Goal: Information Seeking & Learning: Learn about a topic

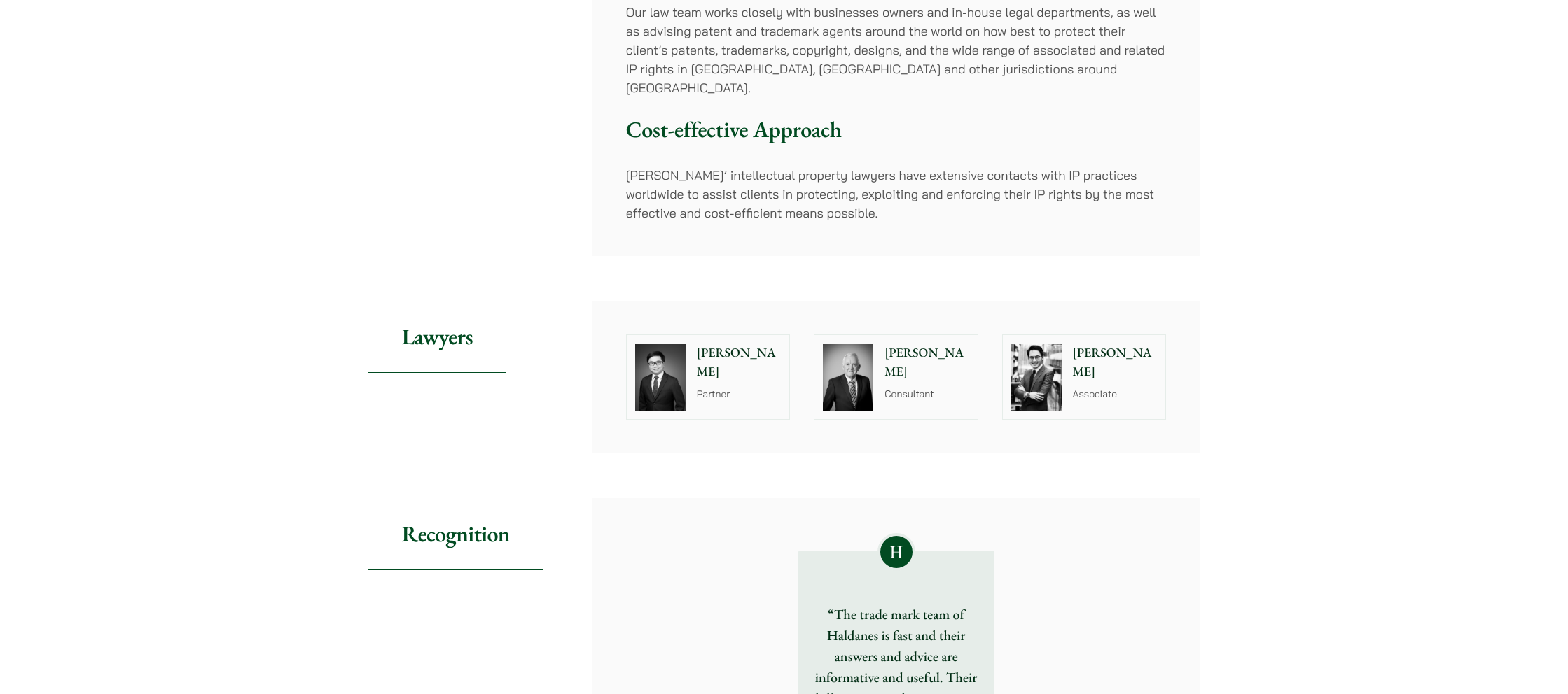
scroll to position [454, 0]
click at [1123, 342] on p "Christopher Lin" at bounding box center [1114, 361] width 84 height 37
click at [907, 342] on p "Tim Hancock" at bounding box center [926, 361] width 84 height 37
click at [710, 342] on p "Anthony Leung" at bounding box center [738, 361] width 84 height 37
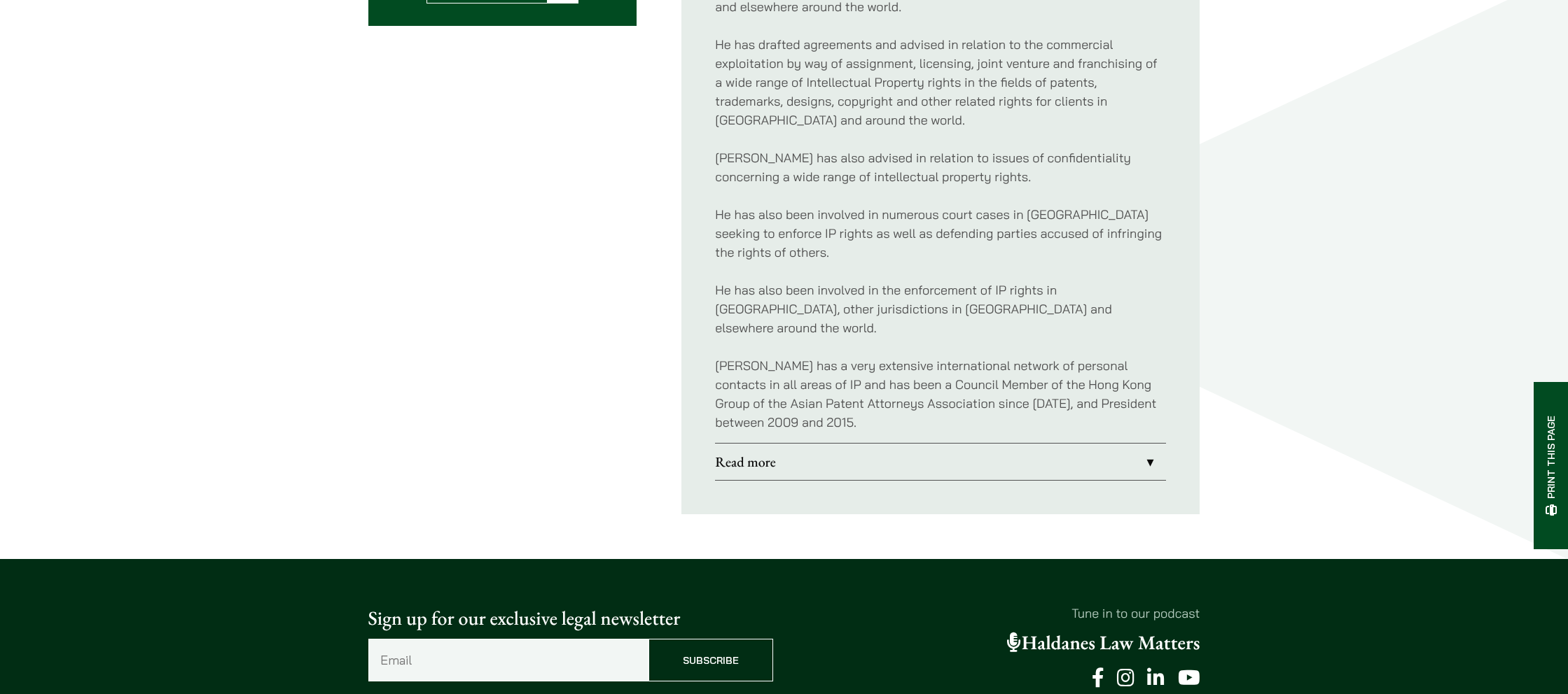
scroll to position [751, 0]
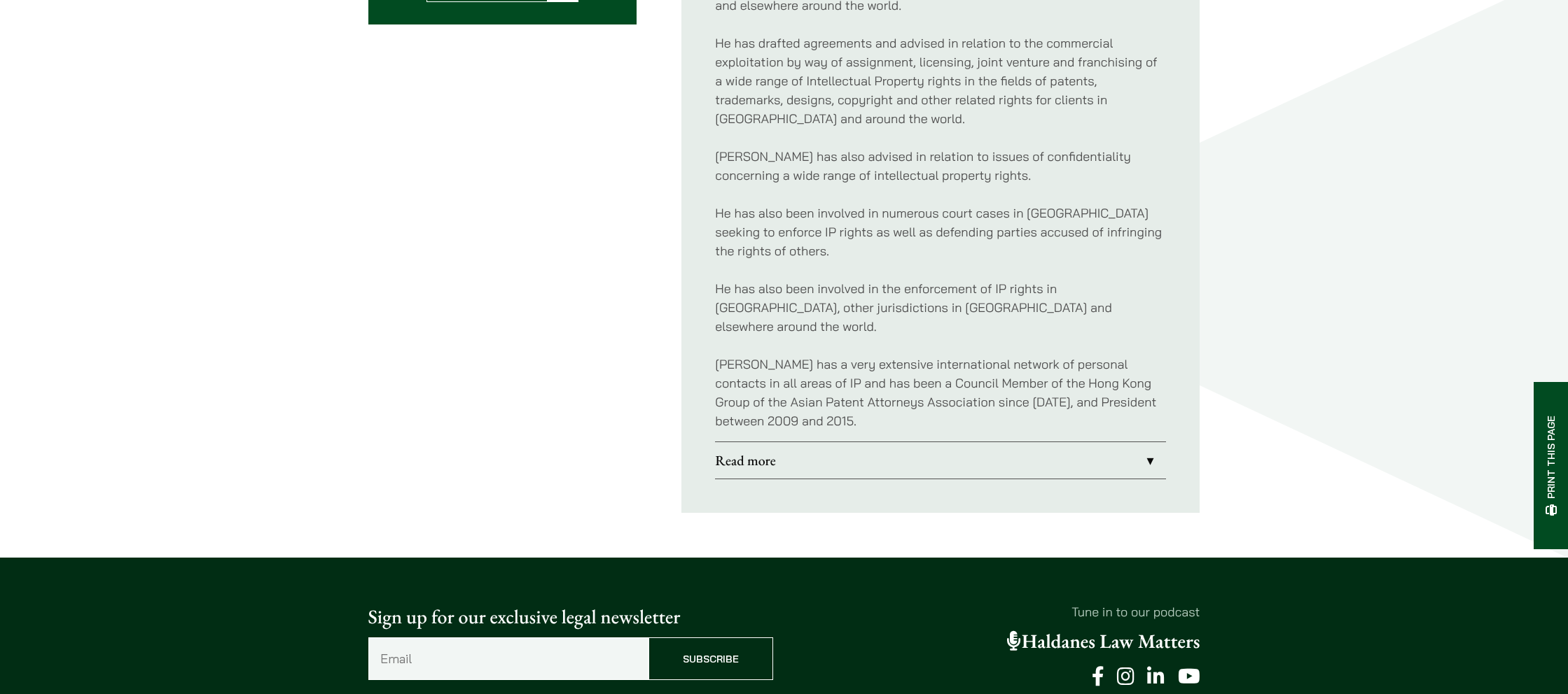
click at [764, 443] on link "Read more" at bounding box center [939, 461] width 451 height 37
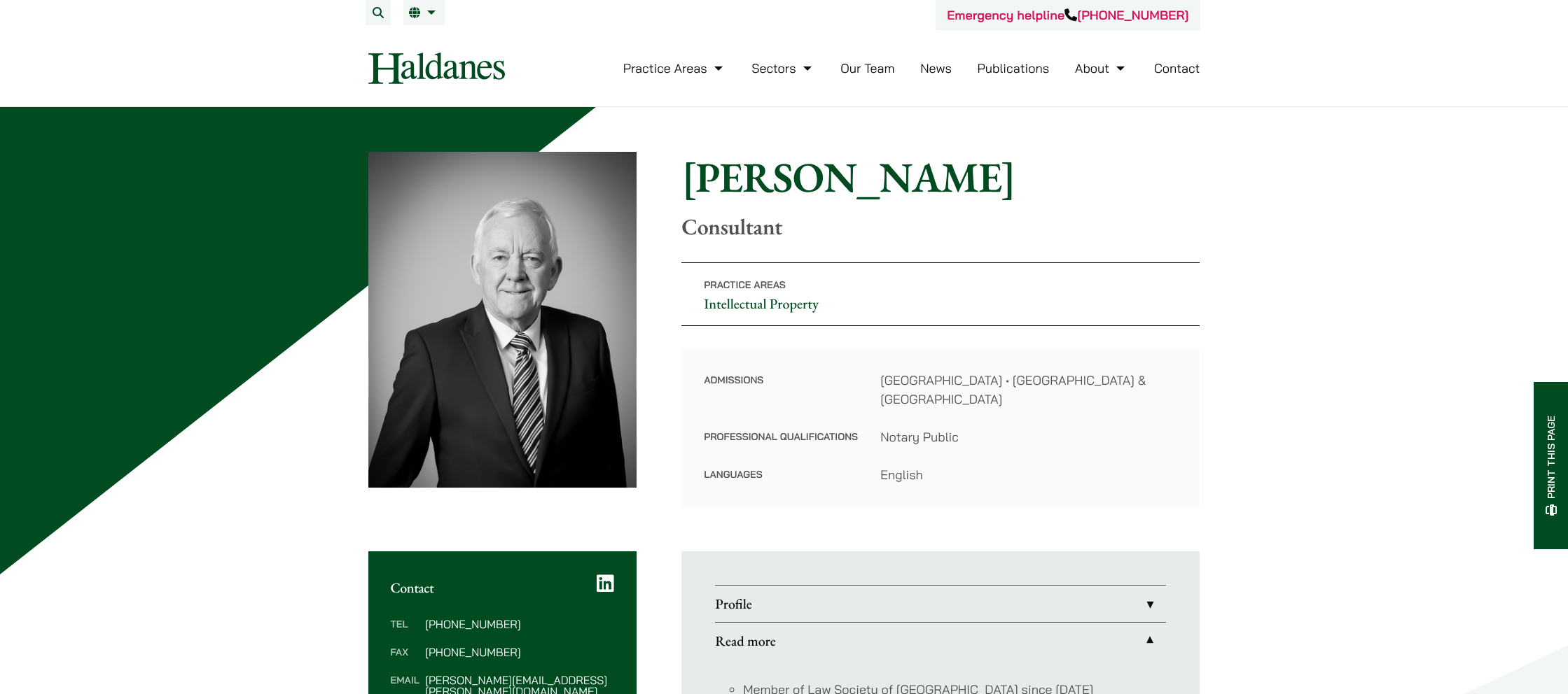
scroll to position [2, 0]
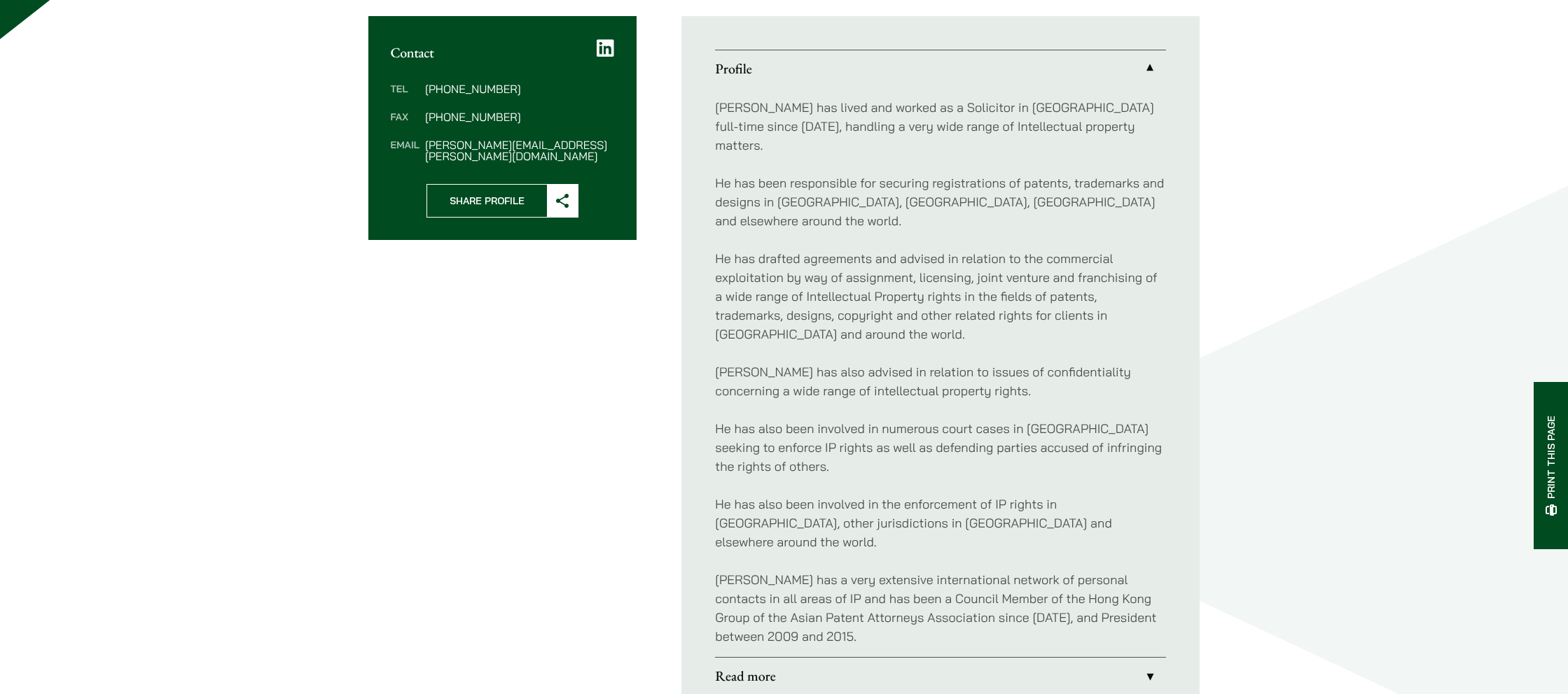
scroll to position [536, 0]
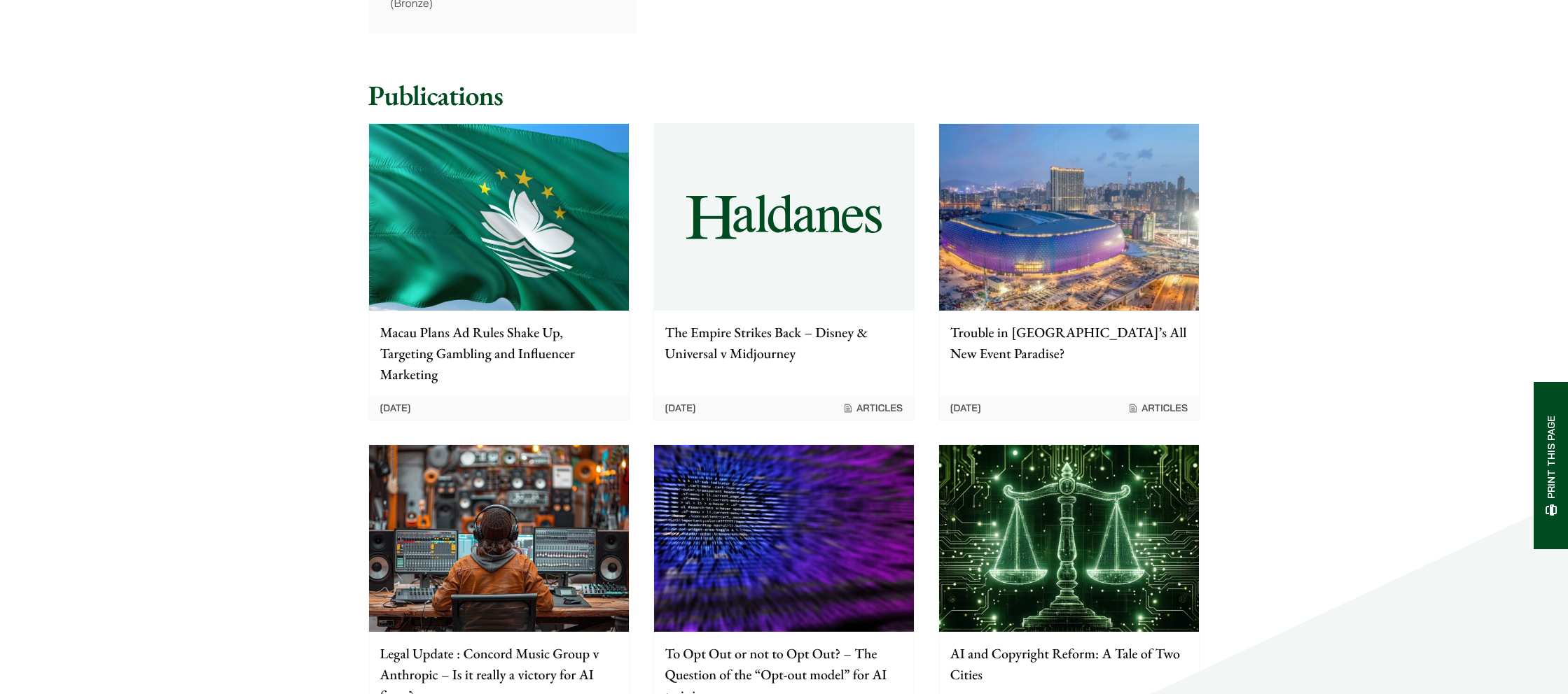
scroll to position [1247, 0]
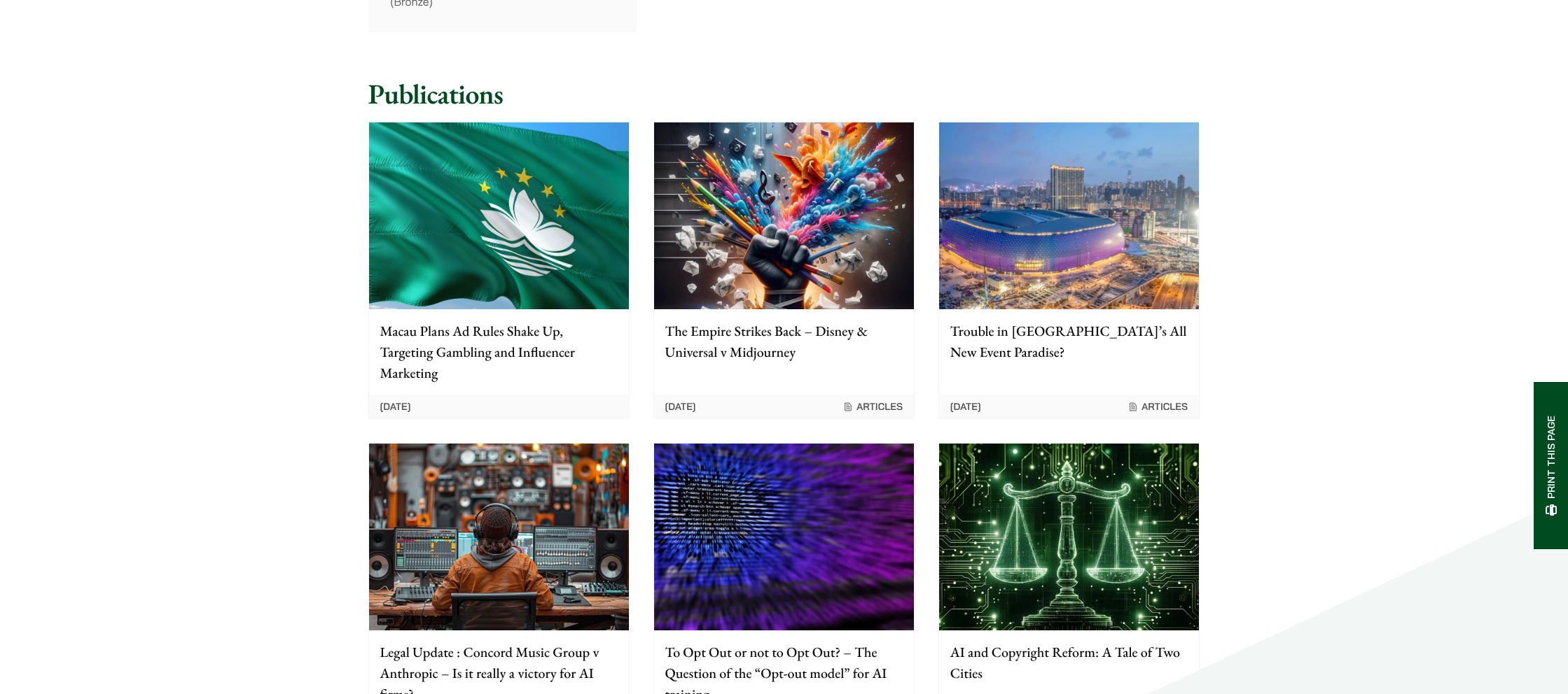
click at [981, 320] on p "Trouble in Hong Kong’s All New Event Paradise?" at bounding box center [1068, 341] width 238 height 42
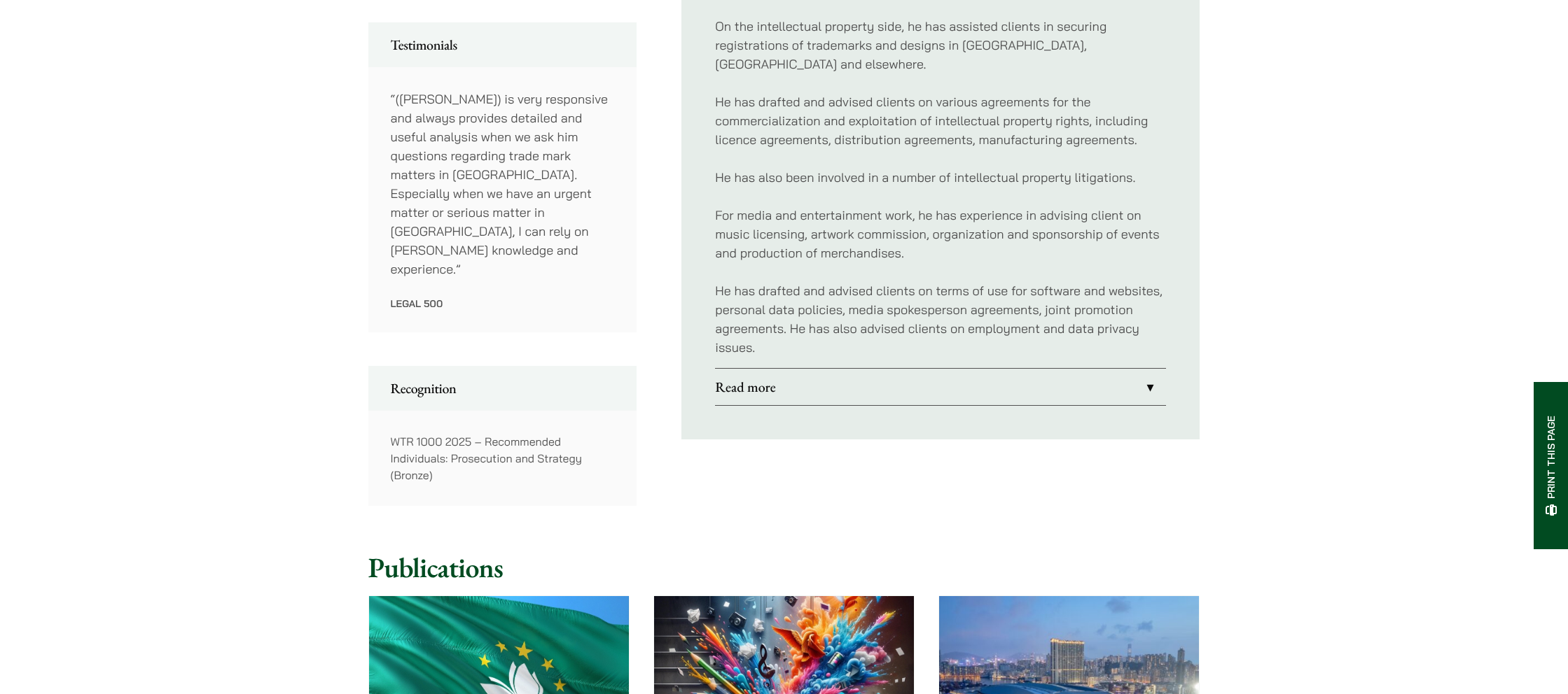
scroll to position [776, 0]
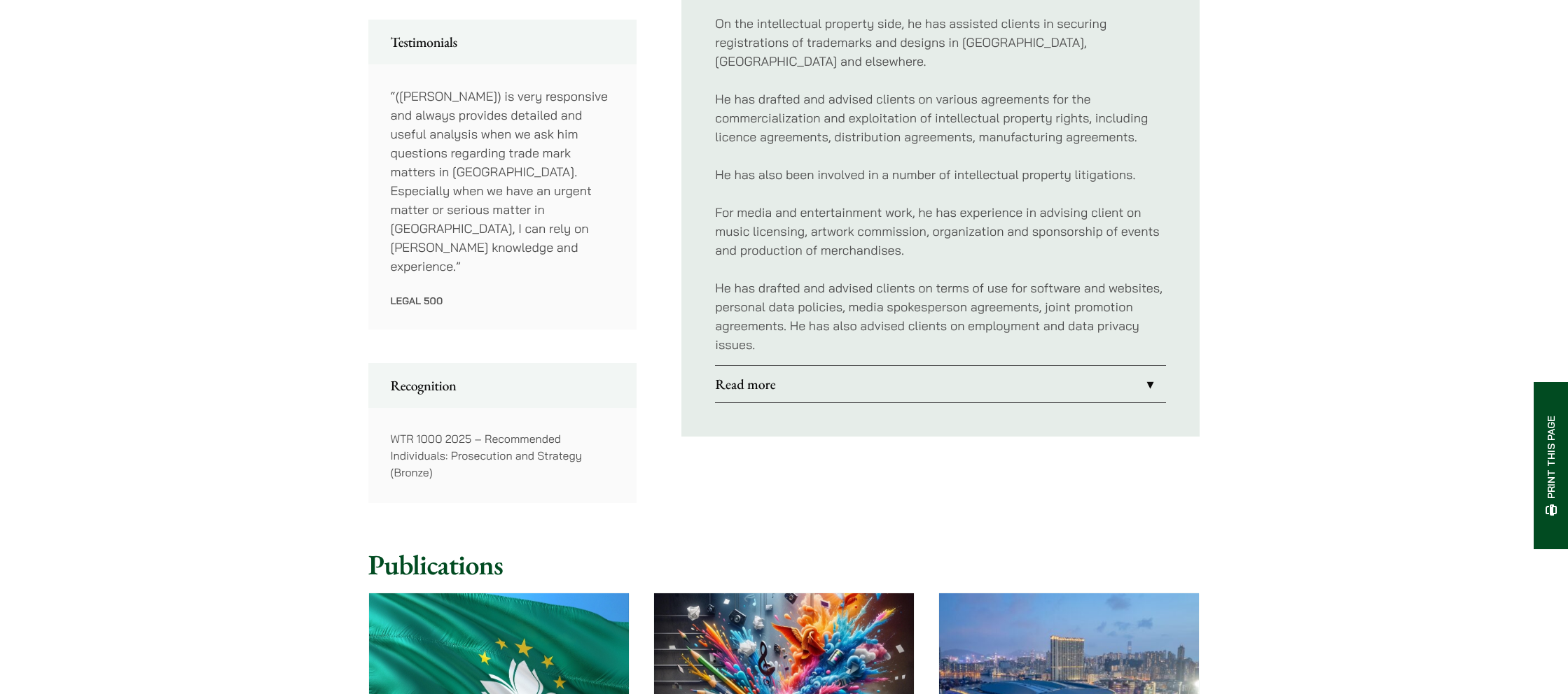
click at [1152, 366] on link "Read more" at bounding box center [939, 384] width 451 height 37
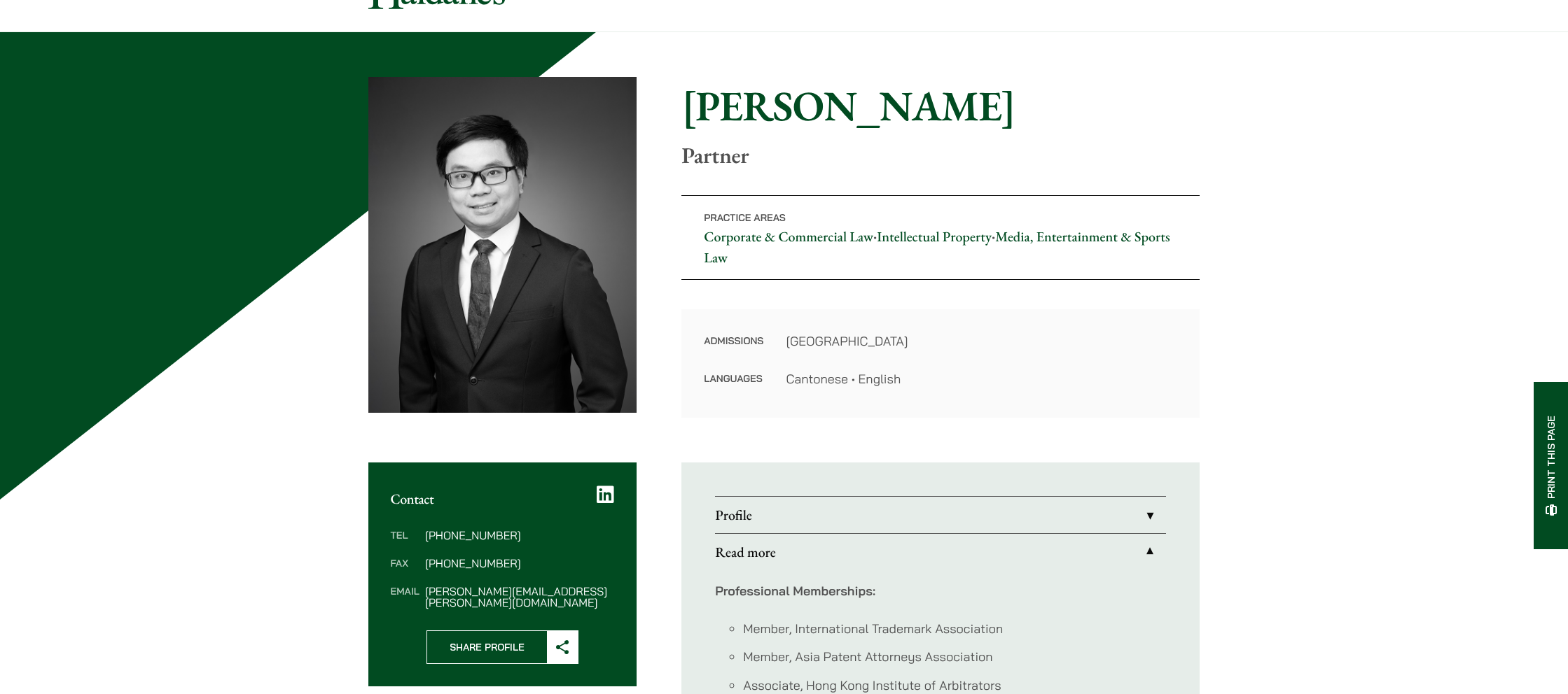
scroll to position [84, 0]
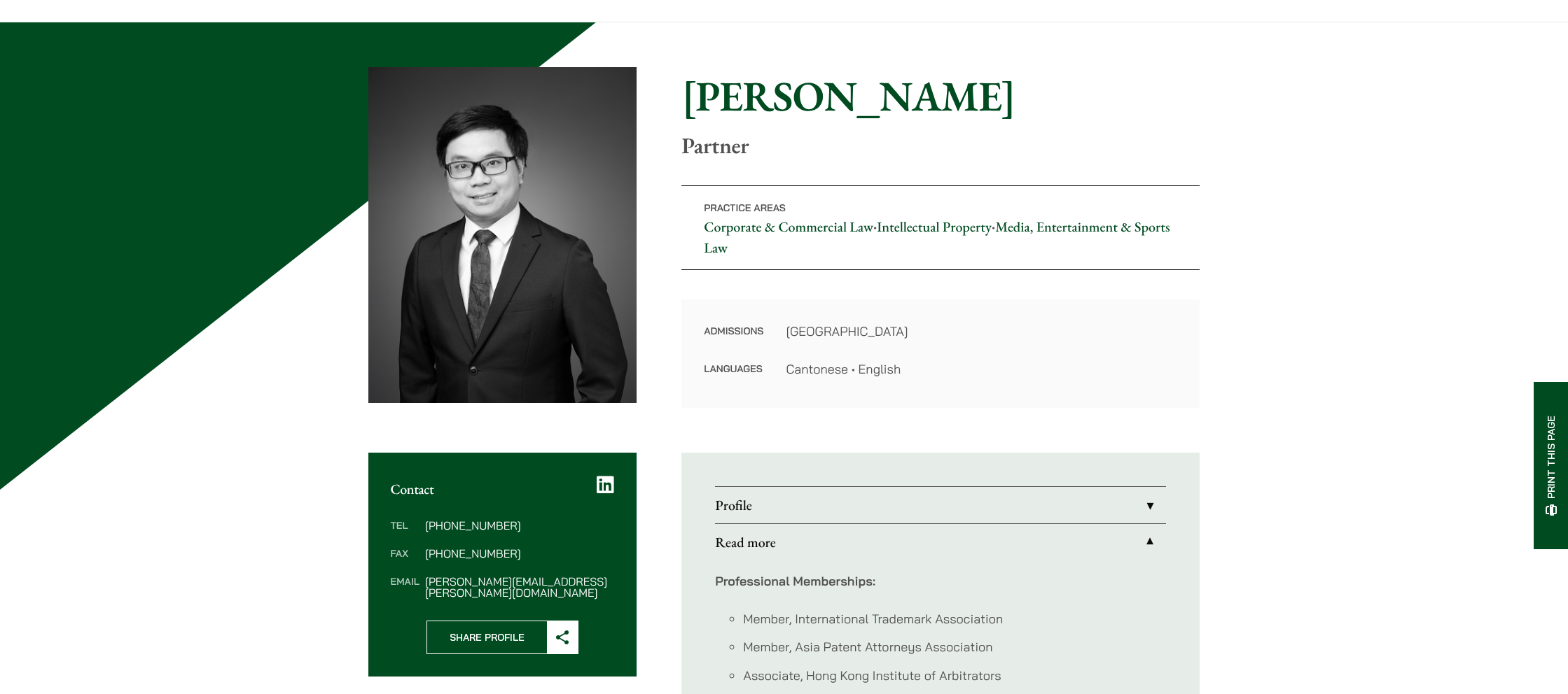
click at [1145, 504] on link "Profile" at bounding box center [939, 505] width 451 height 37
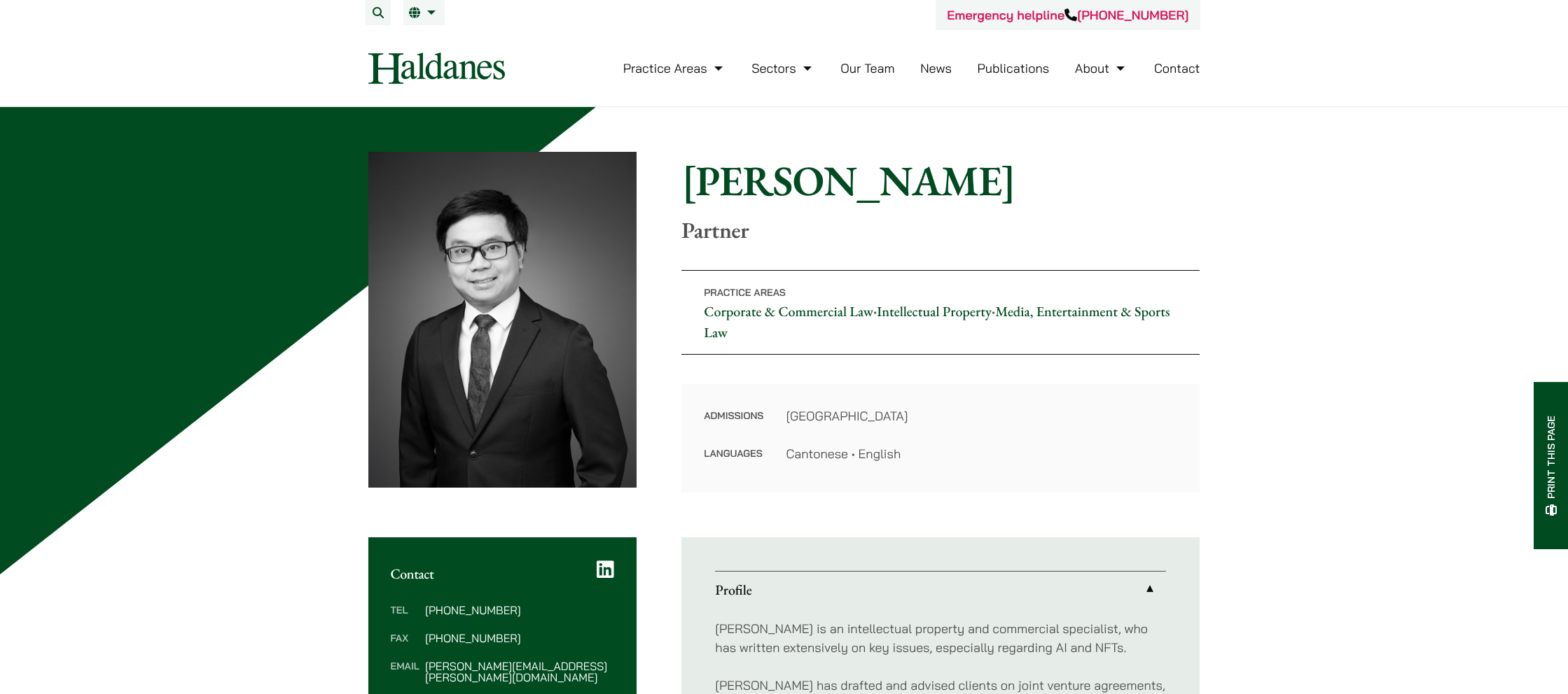
click at [863, 67] on link "Our Team" at bounding box center [866, 68] width 54 height 16
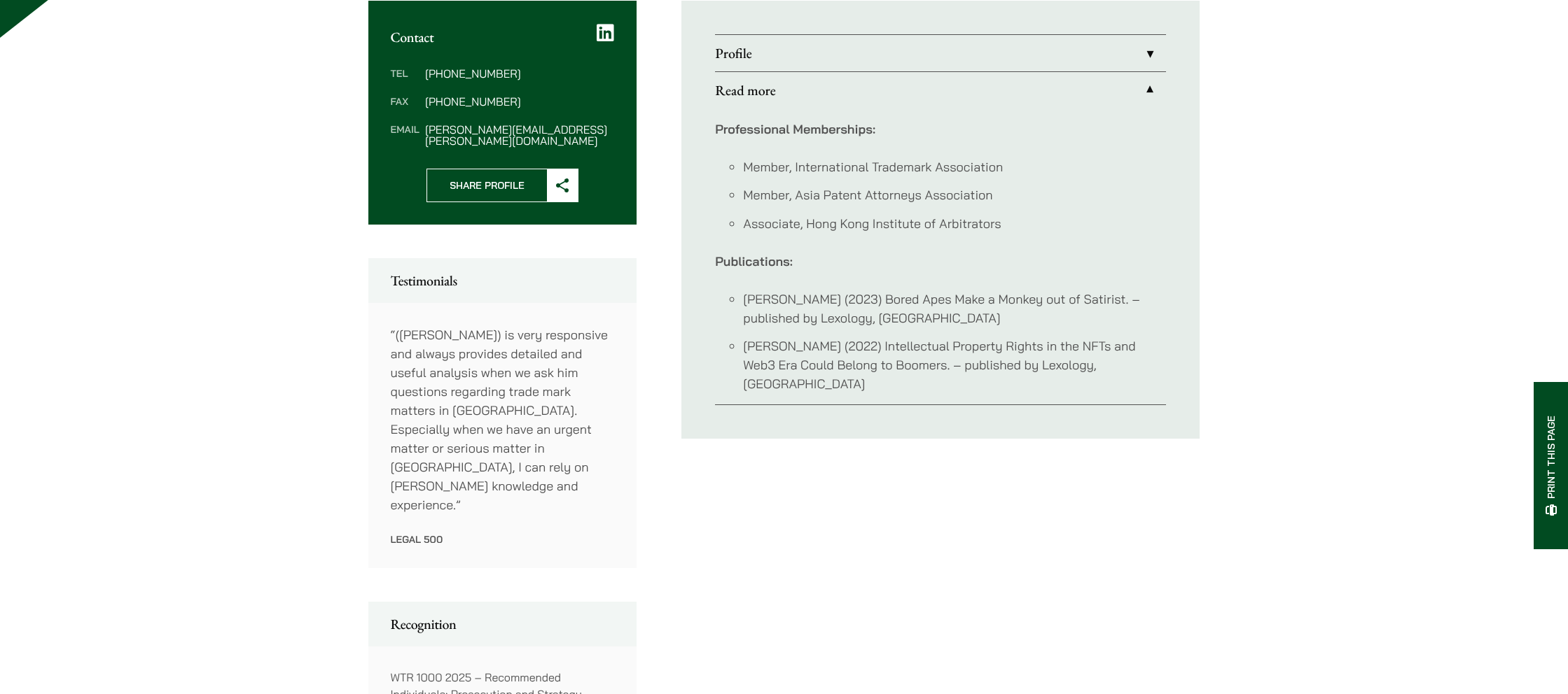
scroll to position [536, 0]
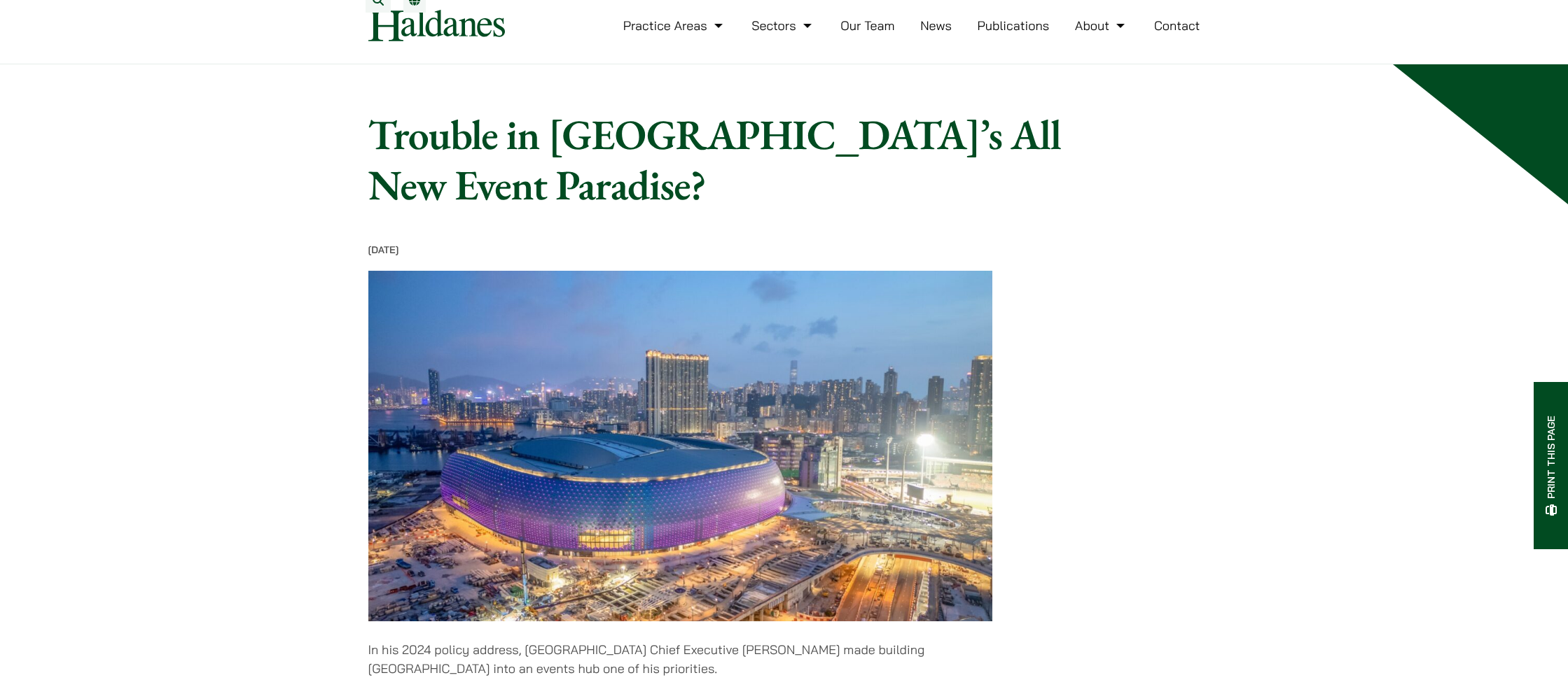
scroll to position [11, 0]
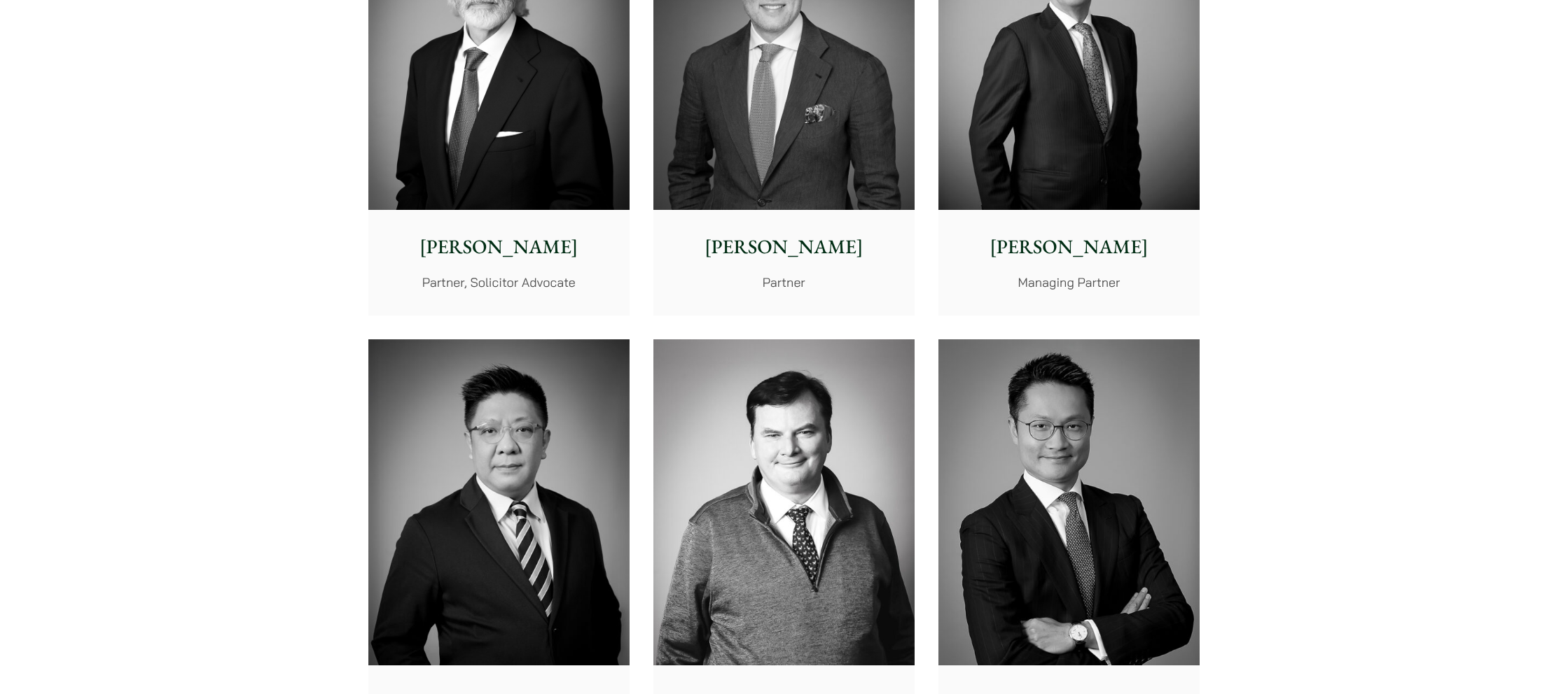
scroll to position [512, 0]
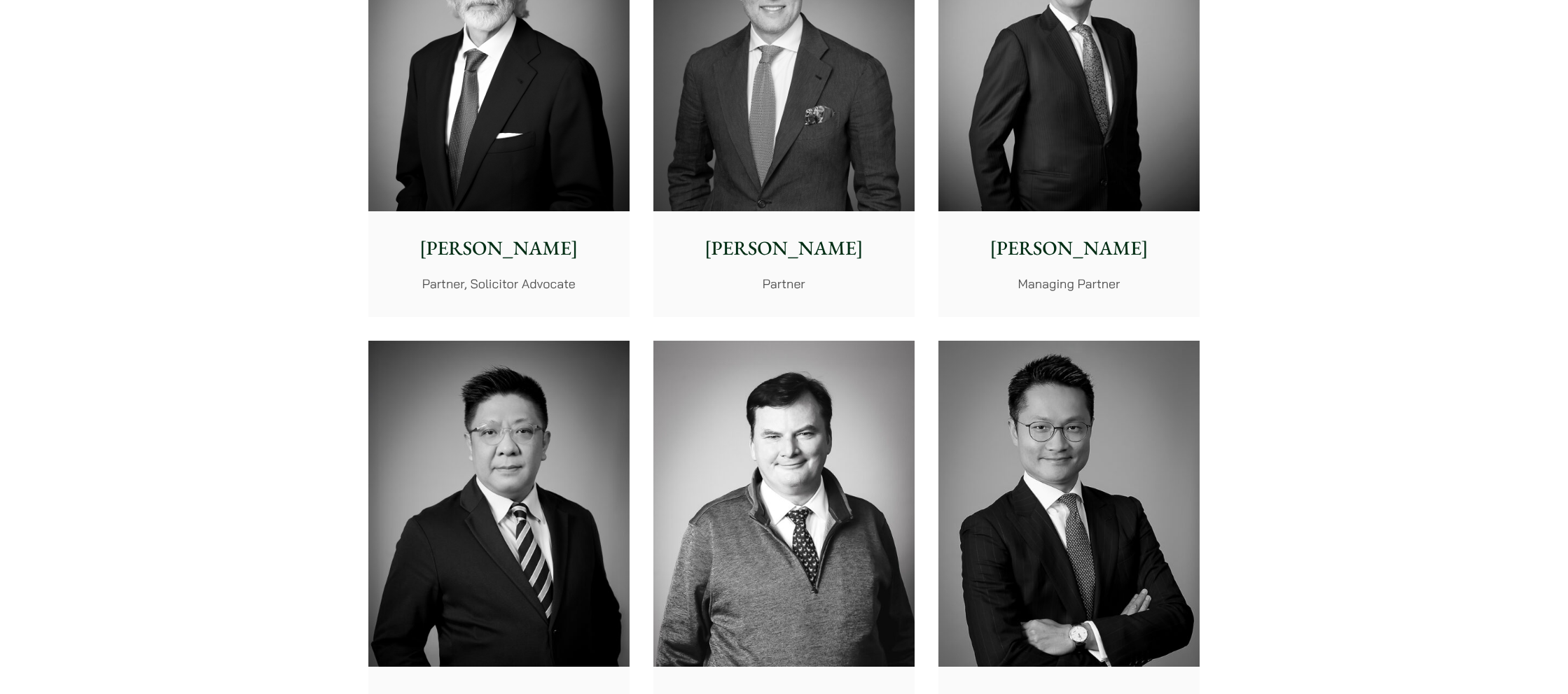
click at [1093, 249] on p "[PERSON_NAME]" at bounding box center [1069, 249] width 238 height 30
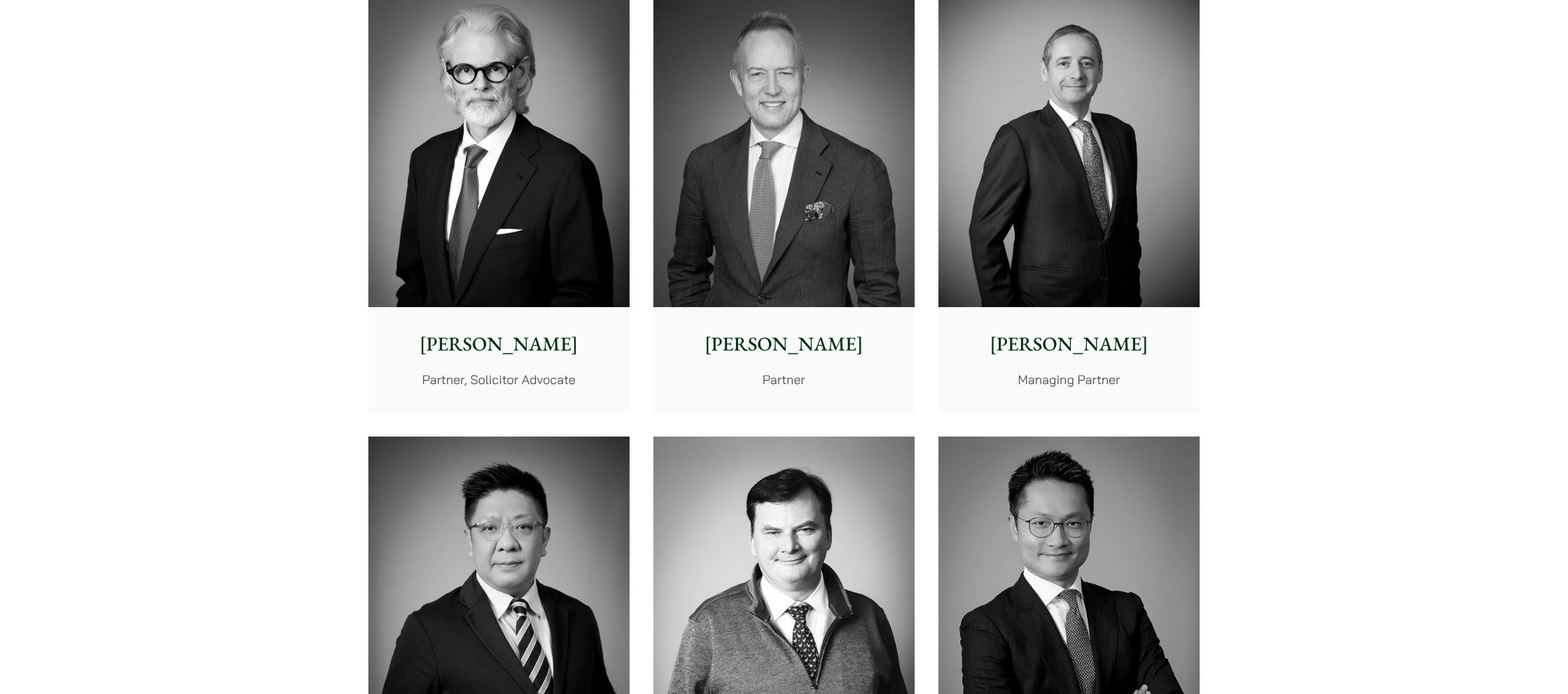
scroll to position [420, 0]
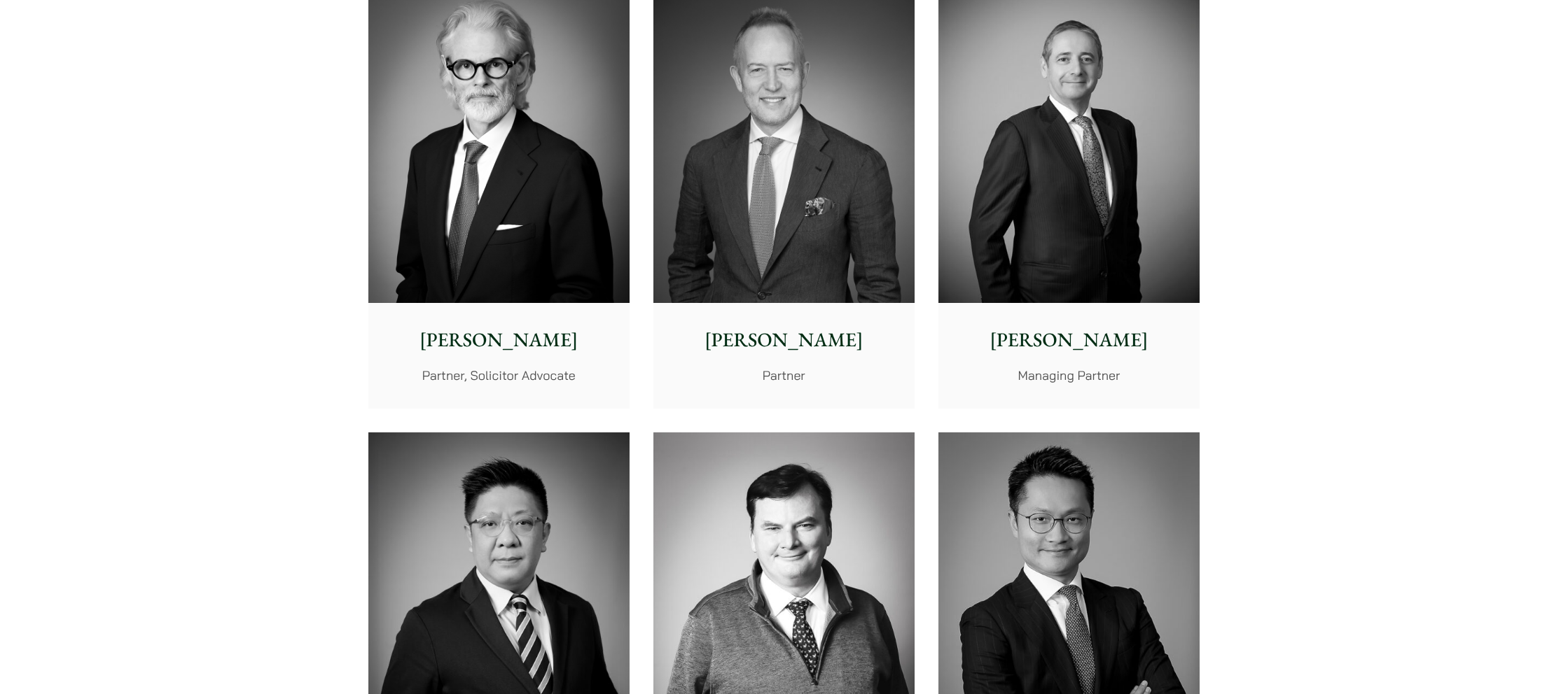
click at [816, 332] on p "[PERSON_NAME]" at bounding box center [784, 340] width 238 height 30
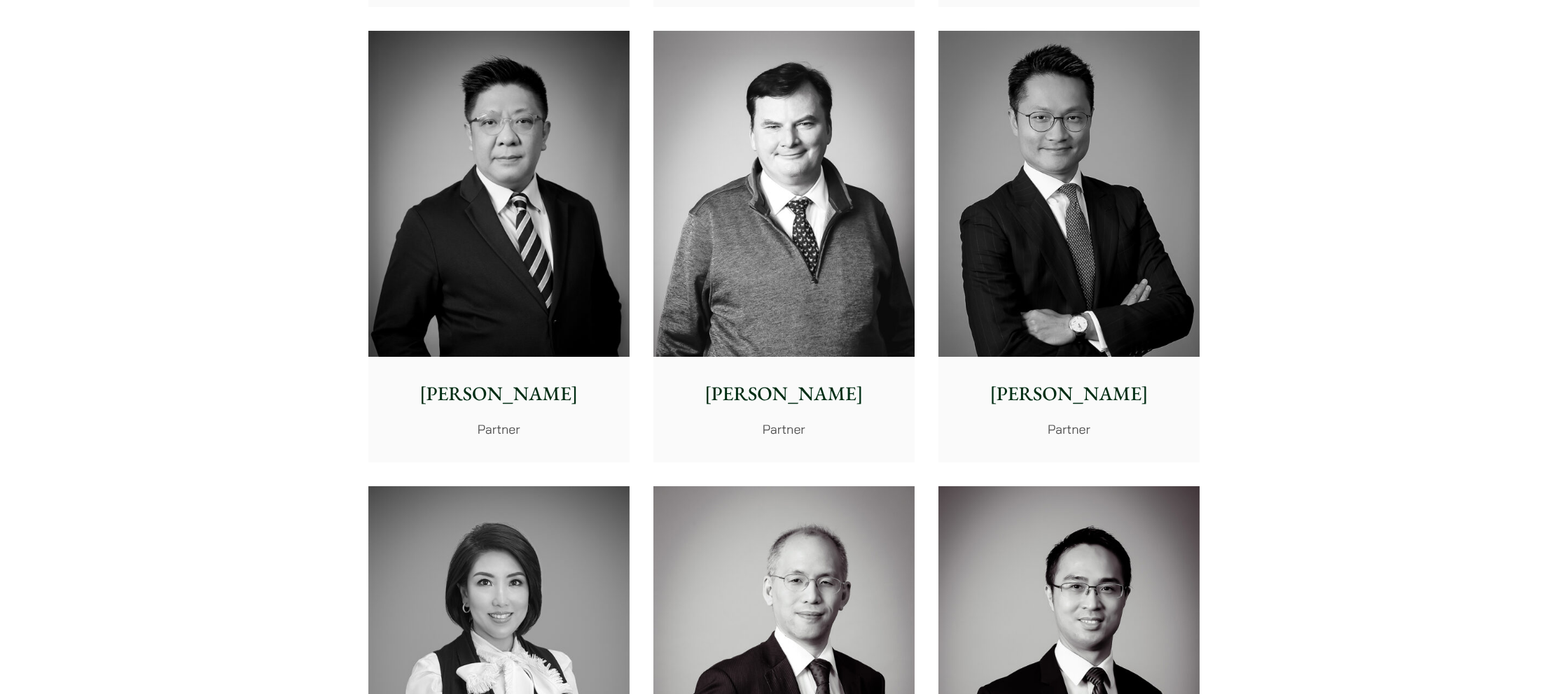
scroll to position [838, 0]
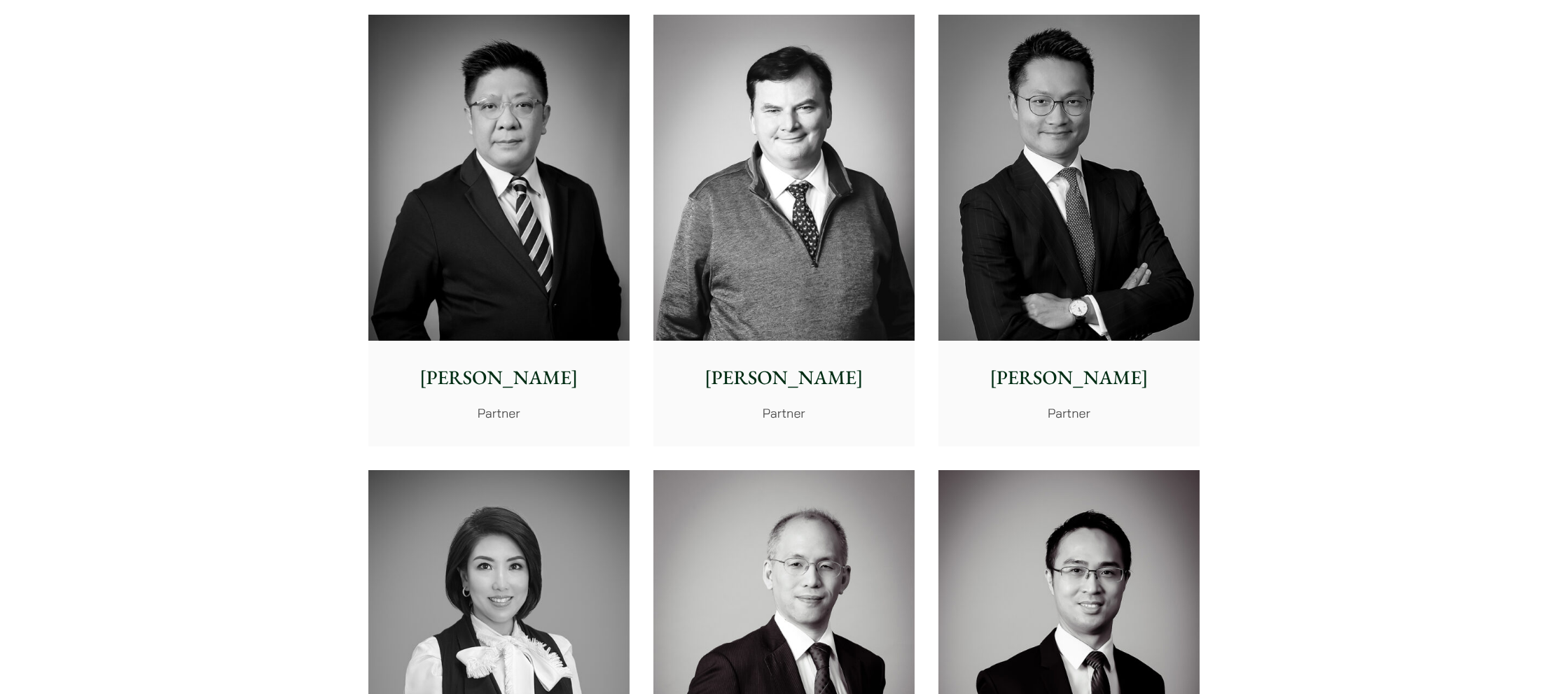
click at [516, 377] on p "Paul Lui" at bounding box center [499, 378] width 238 height 30
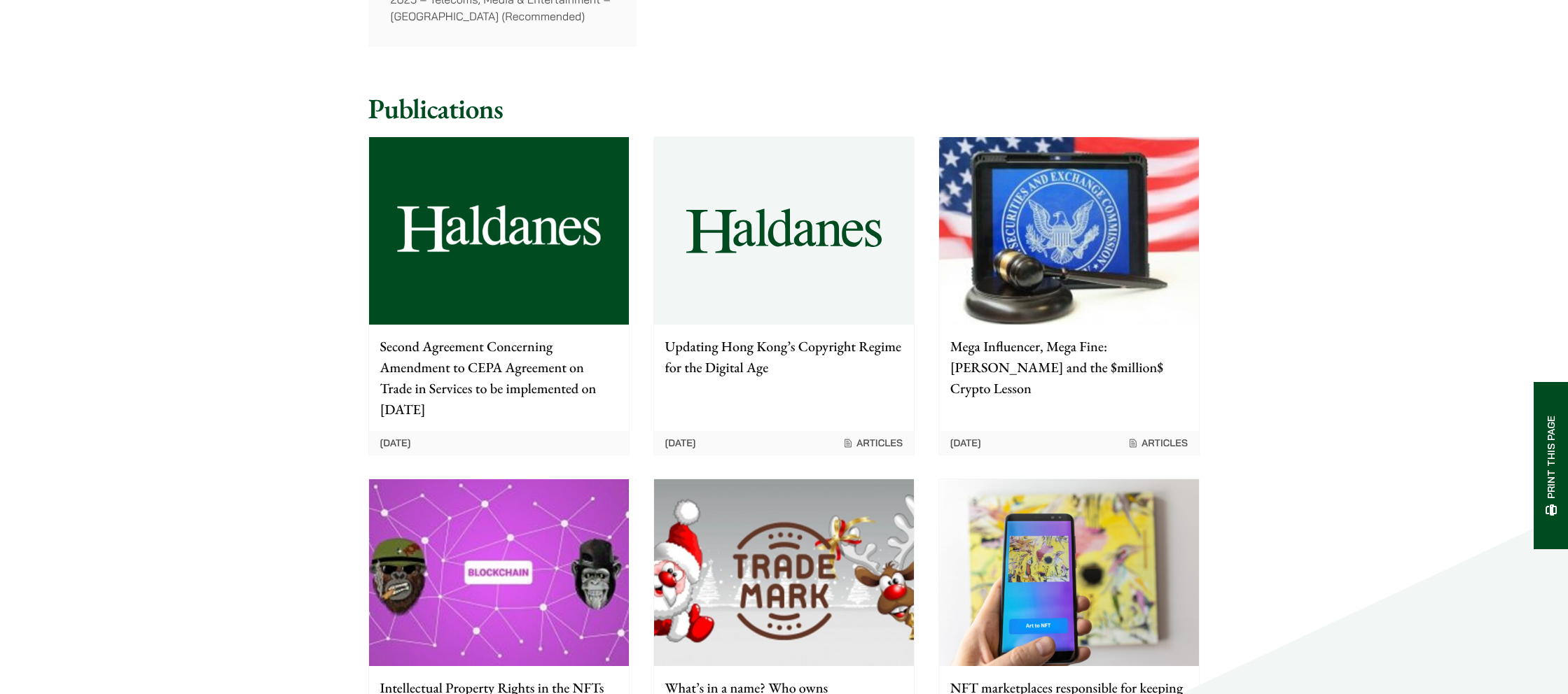
scroll to position [1339, 0]
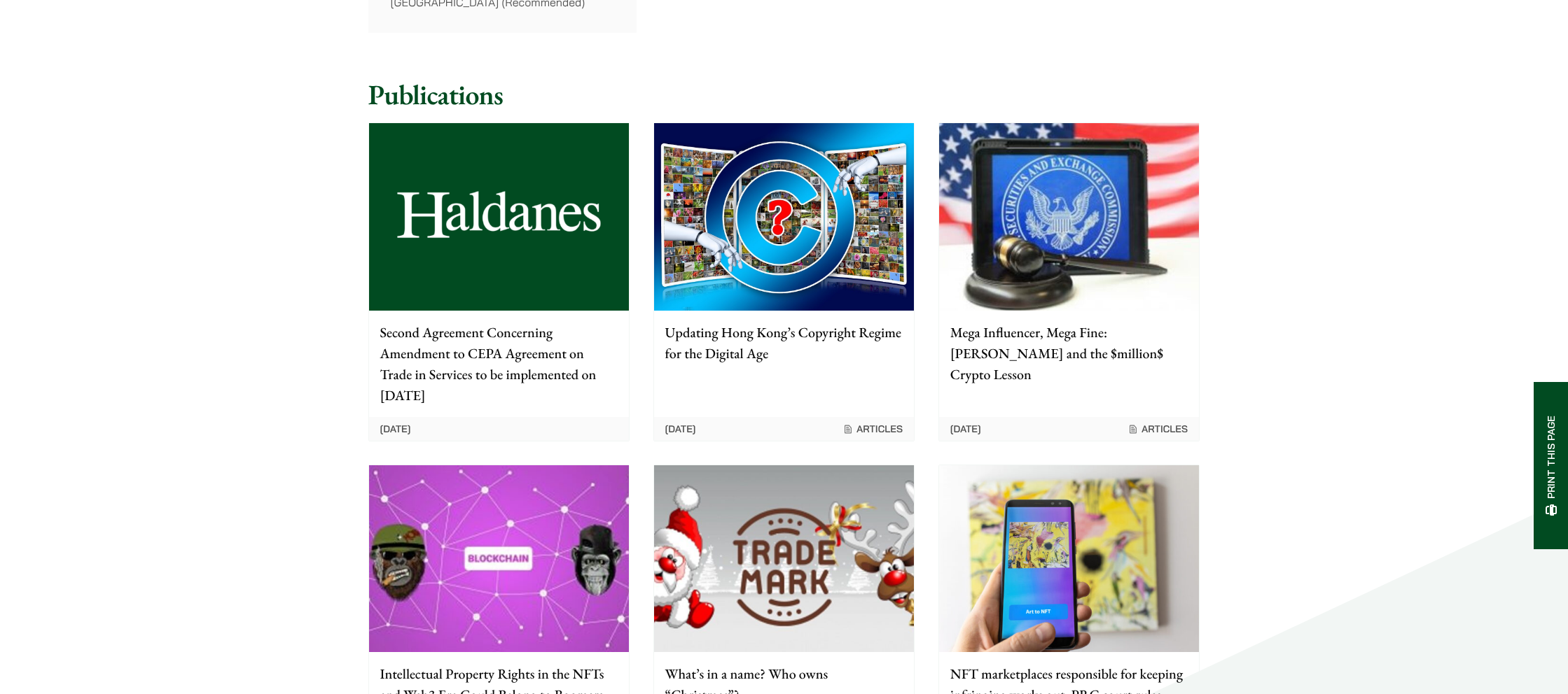
click at [750, 341] on p "Updating Hong Kong’s Copyright Regime for the Digital Age" at bounding box center [784, 342] width 238 height 42
